Goal: Task Accomplishment & Management: Manage account settings

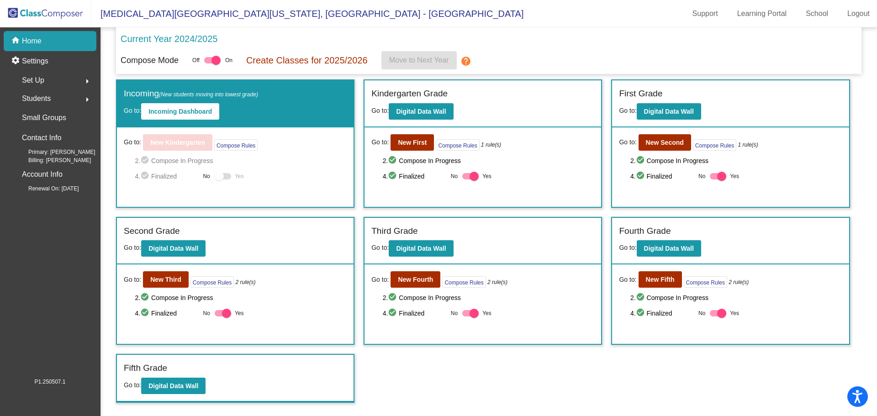
click at [217, 59] on div at bounding box center [216, 60] width 9 height 9
click at [209, 64] on input "checkbox" at bounding box center [208, 64] width 0 height 0
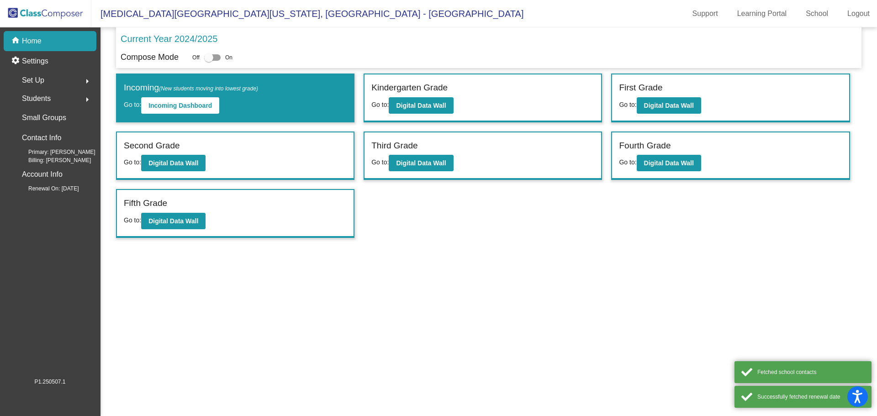
click at [209, 56] on div at bounding box center [208, 57] width 9 height 9
click at [209, 61] on input "checkbox" at bounding box center [208, 61] width 0 height 0
checkbox input "true"
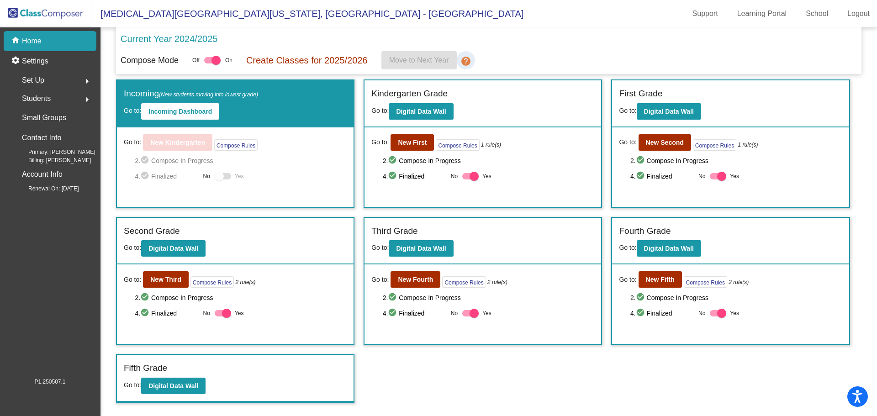
click at [468, 61] on mat-icon "help" at bounding box center [466, 61] width 11 height 11
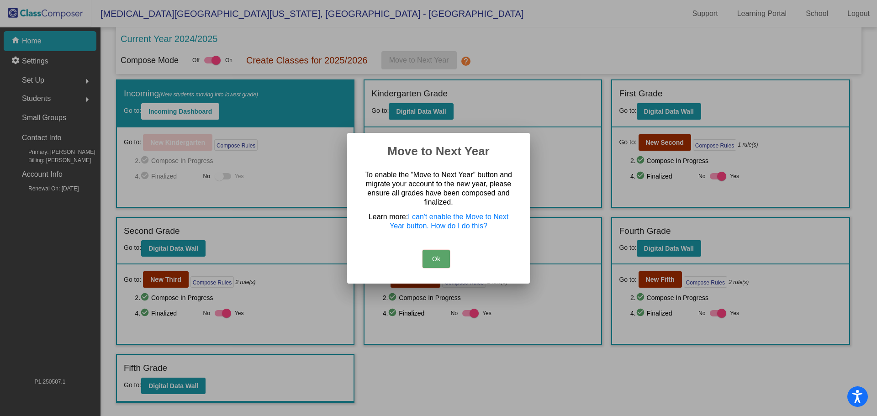
click at [429, 254] on button "Ok" at bounding box center [436, 259] width 27 height 18
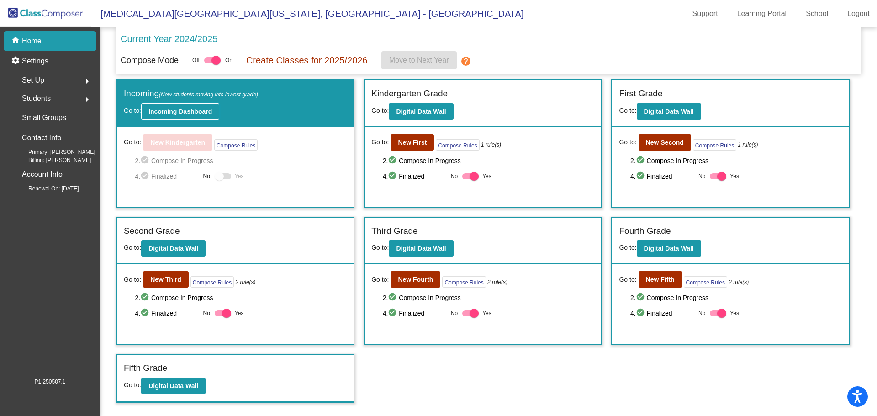
click at [207, 116] on button "Incoming Dashboard" at bounding box center [180, 111] width 78 height 16
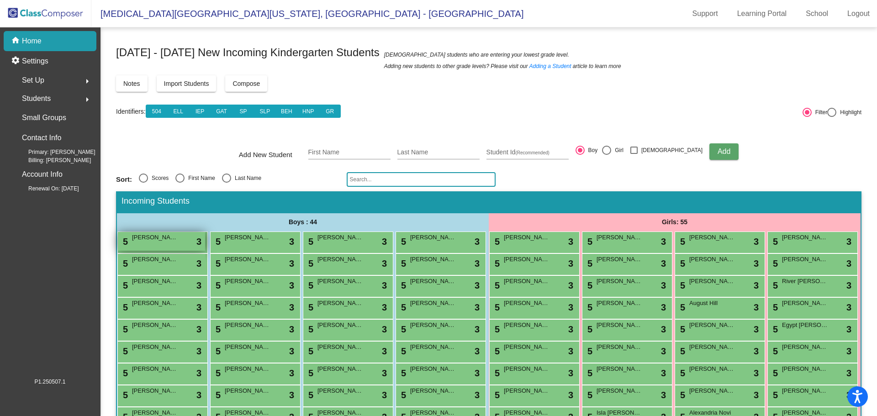
click at [178, 240] on span "[PERSON_NAME]" at bounding box center [155, 237] width 46 height 9
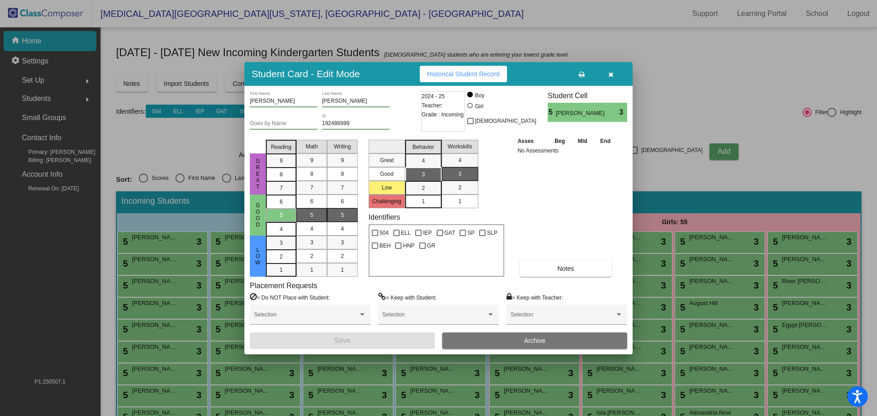
click at [614, 73] on button "button" at bounding box center [610, 74] width 29 height 16
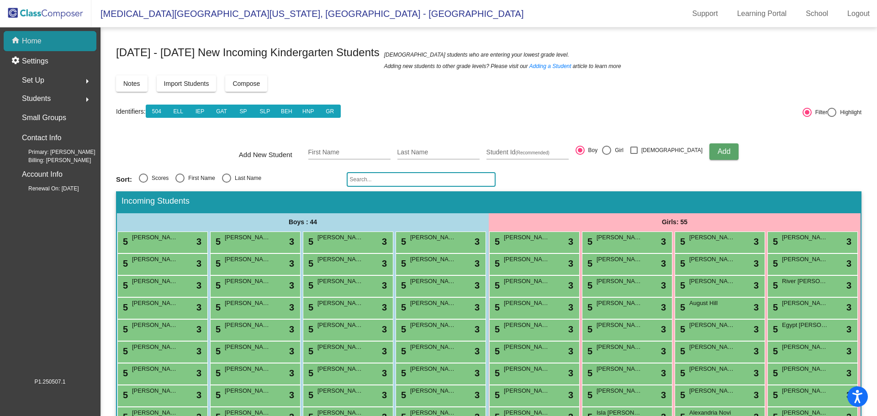
click at [39, 39] on p "Home" at bounding box center [32, 41] width 20 height 11
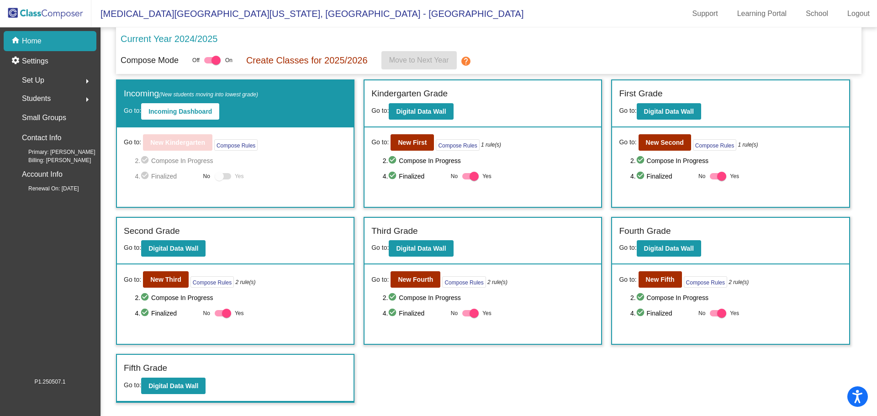
click at [464, 59] on mat-icon "help" at bounding box center [466, 61] width 11 height 11
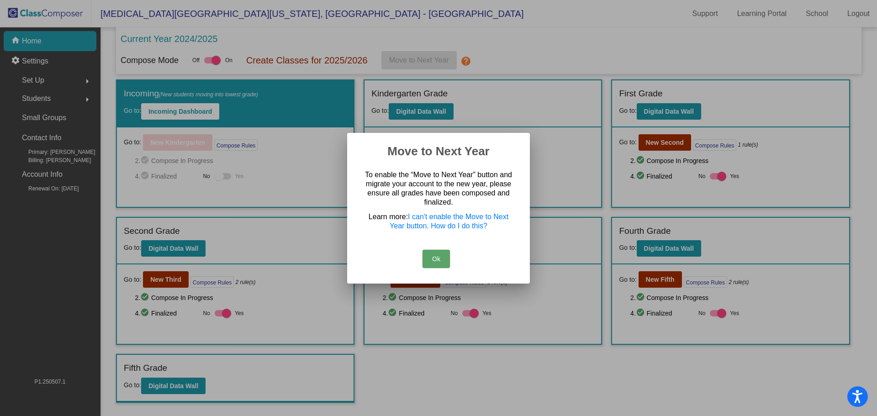
click at [435, 264] on button "Ok" at bounding box center [436, 259] width 27 height 18
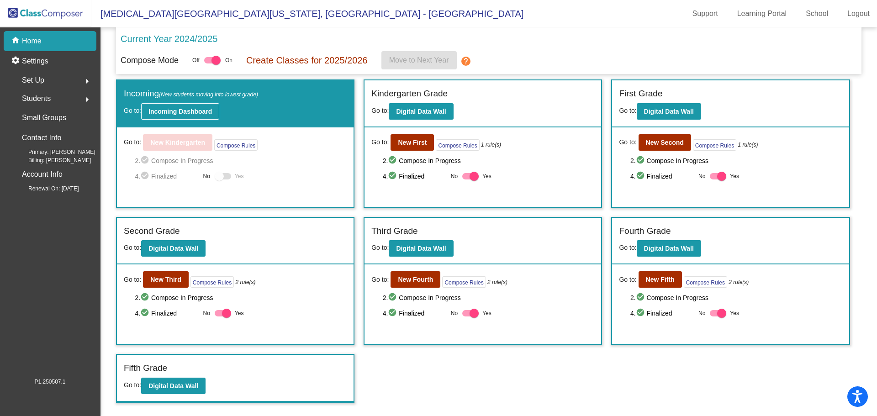
click at [191, 116] on button "Incoming Dashboard" at bounding box center [180, 111] width 78 height 16
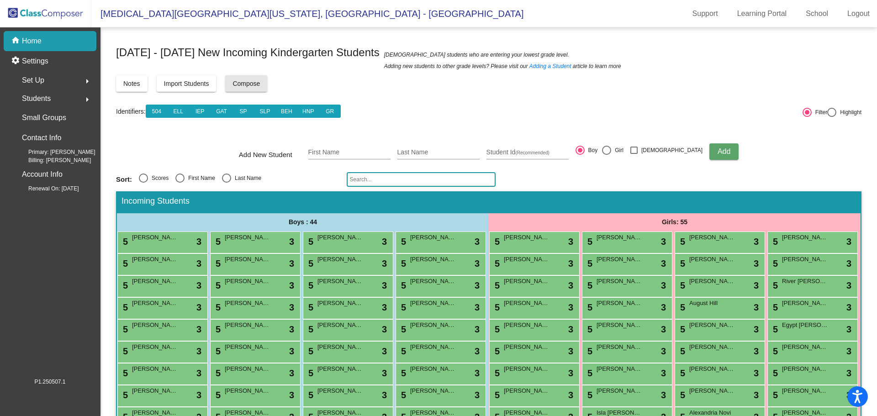
click at [254, 82] on span "Compose" at bounding box center [246, 83] width 27 height 7
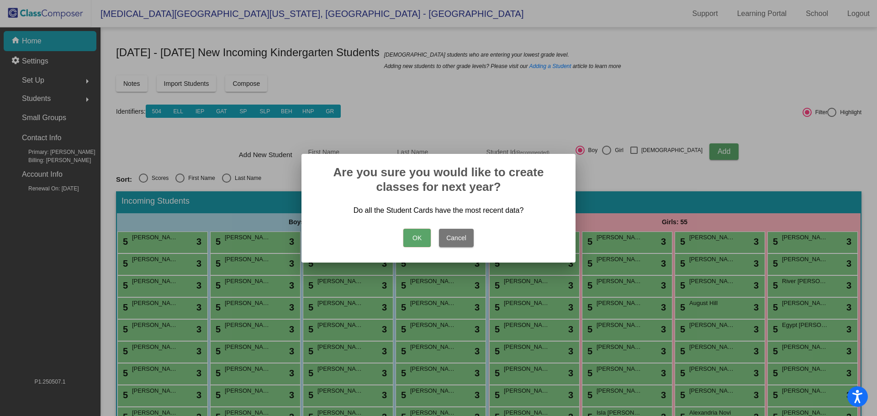
click at [454, 242] on button "Cancel" at bounding box center [456, 238] width 35 height 18
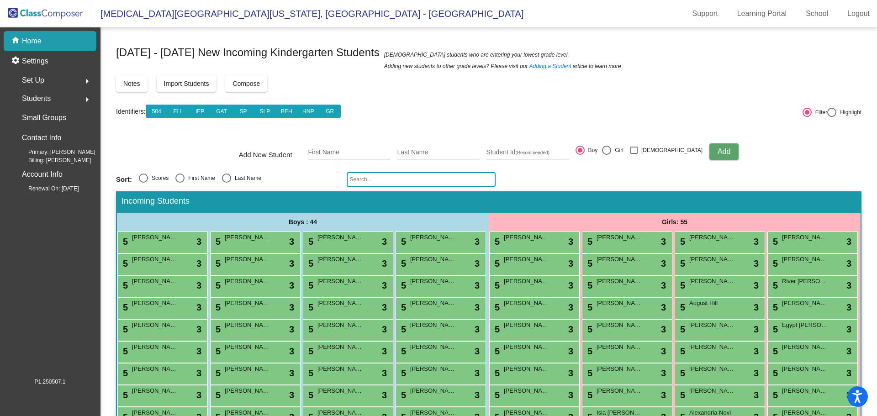
click at [64, 8] on img at bounding box center [45, 13] width 91 height 27
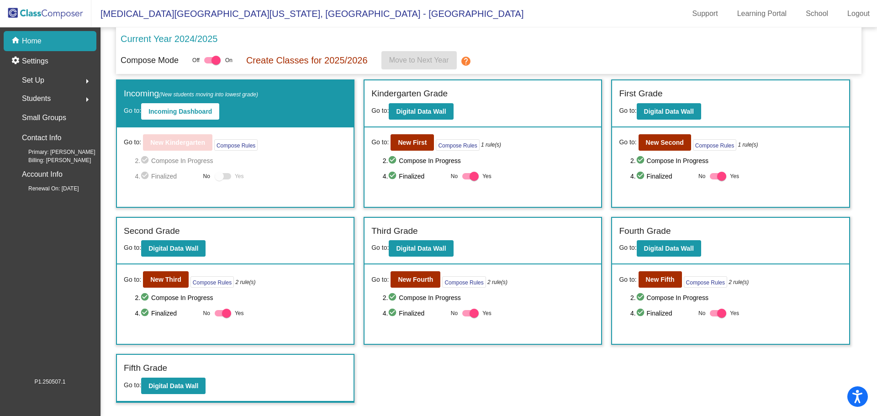
click at [48, 80] on div "Set Up arrow_right" at bounding box center [52, 80] width 87 height 18
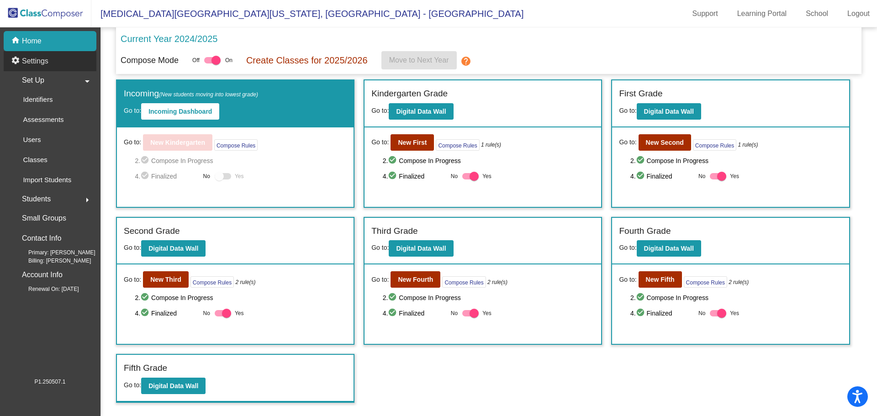
click at [38, 62] on p "Settings" at bounding box center [35, 61] width 27 height 11
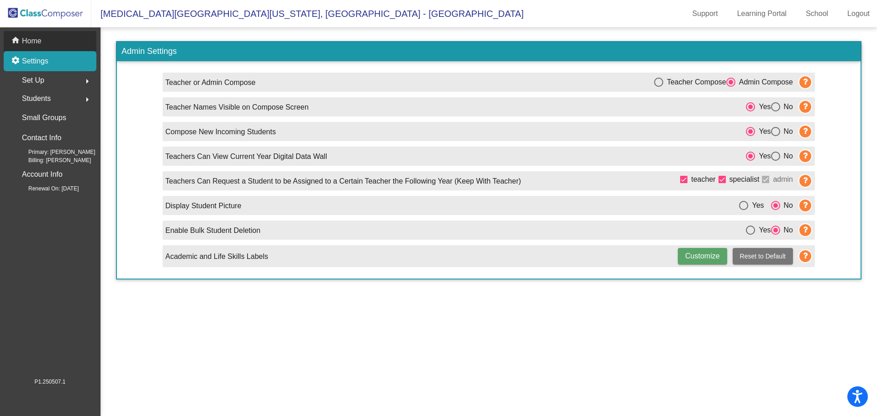
click at [56, 42] on div "home Home" at bounding box center [50, 41] width 93 height 20
